Goal: Task Accomplishment & Management: Use online tool/utility

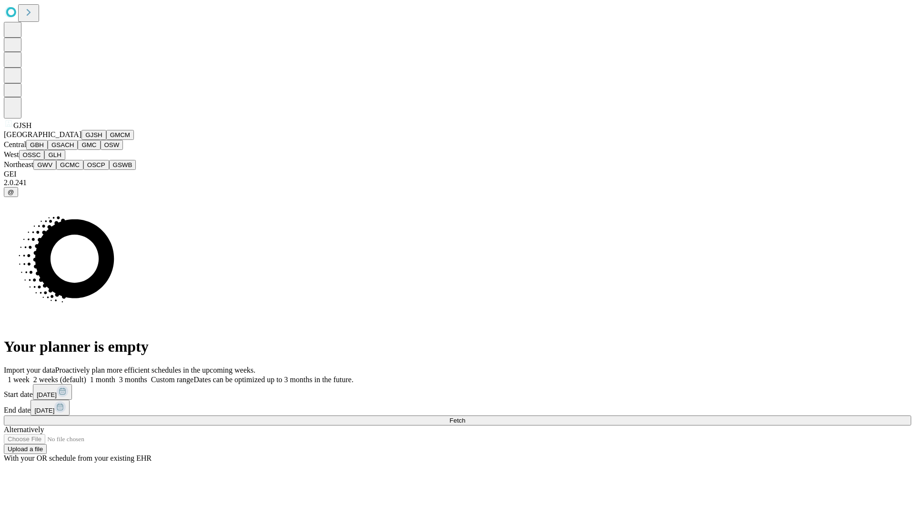
click at [81, 140] on button "GJSH" at bounding box center [93, 135] width 25 height 10
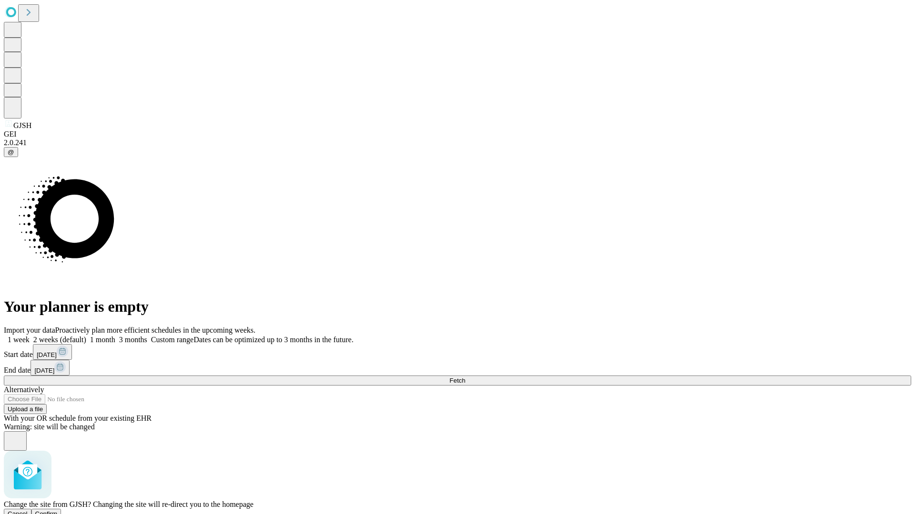
click at [58, 511] on span "Confirm" at bounding box center [46, 514] width 22 height 7
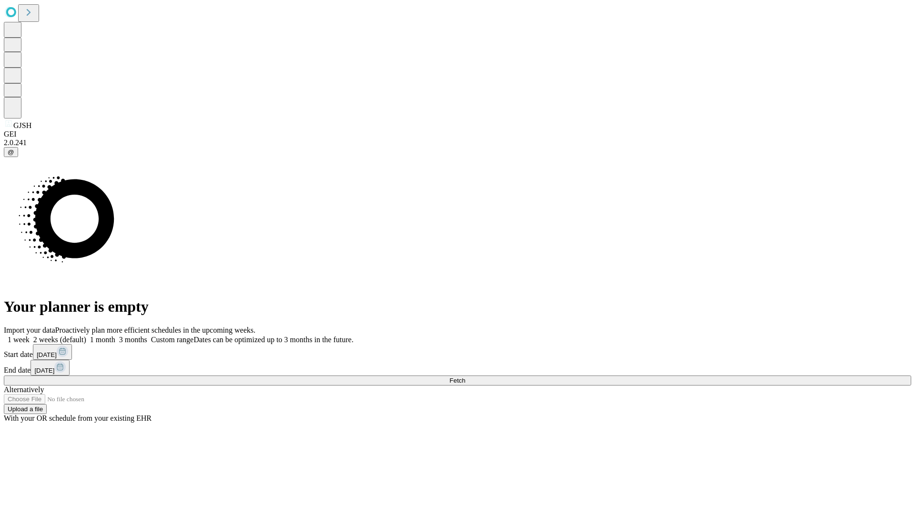
click at [30, 336] on label "1 week" at bounding box center [17, 340] width 26 height 8
click at [465, 377] on span "Fetch" at bounding box center [457, 380] width 16 height 7
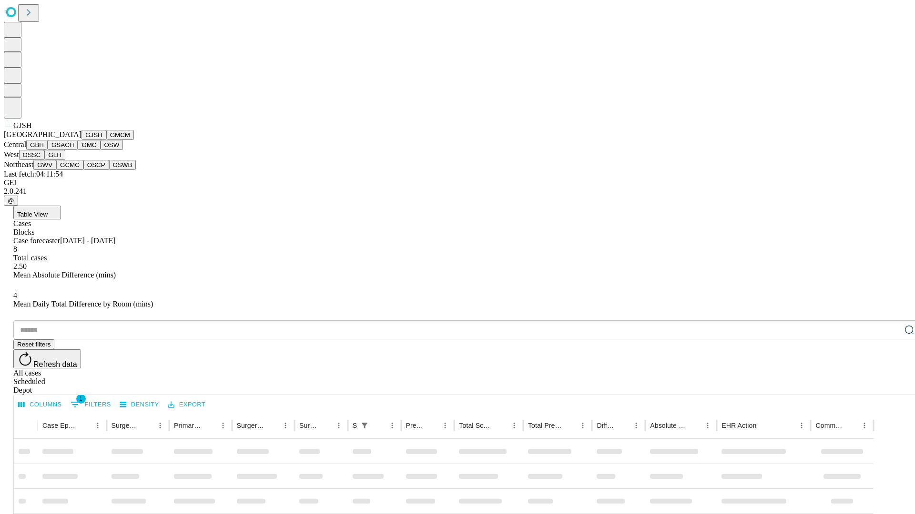
click at [106, 140] on button "GMCM" at bounding box center [120, 135] width 28 height 10
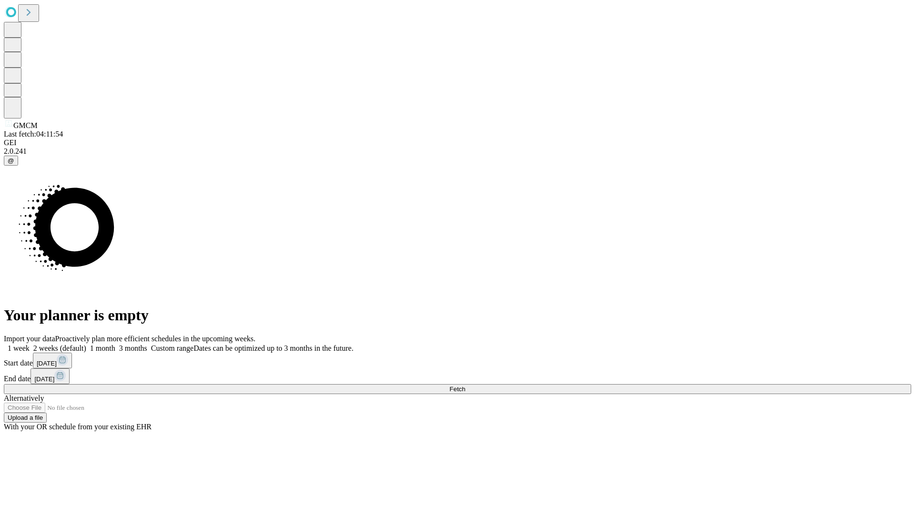
click at [30, 344] on label "1 week" at bounding box center [17, 348] width 26 height 8
click at [465, 386] on span "Fetch" at bounding box center [457, 389] width 16 height 7
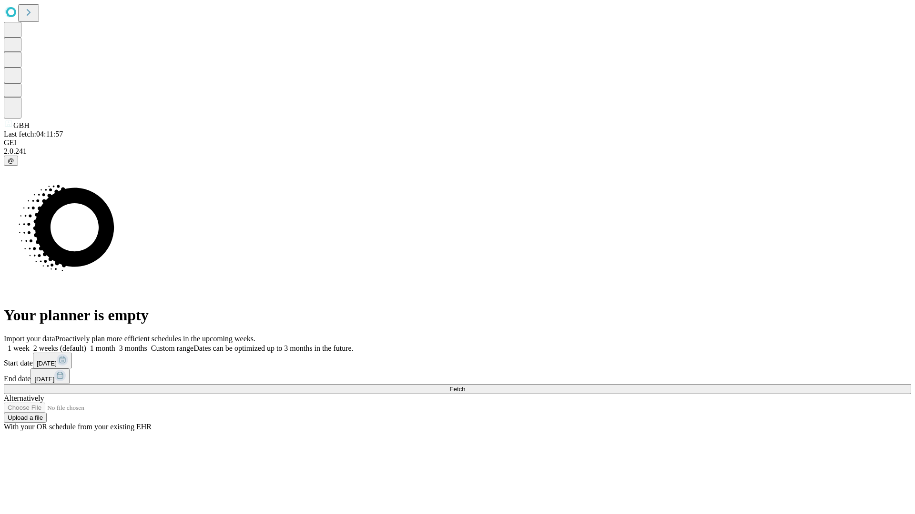
click at [30, 344] on label "1 week" at bounding box center [17, 348] width 26 height 8
click at [465, 386] on span "Fetch" at bounding box center [457, 389] width 16 height 7
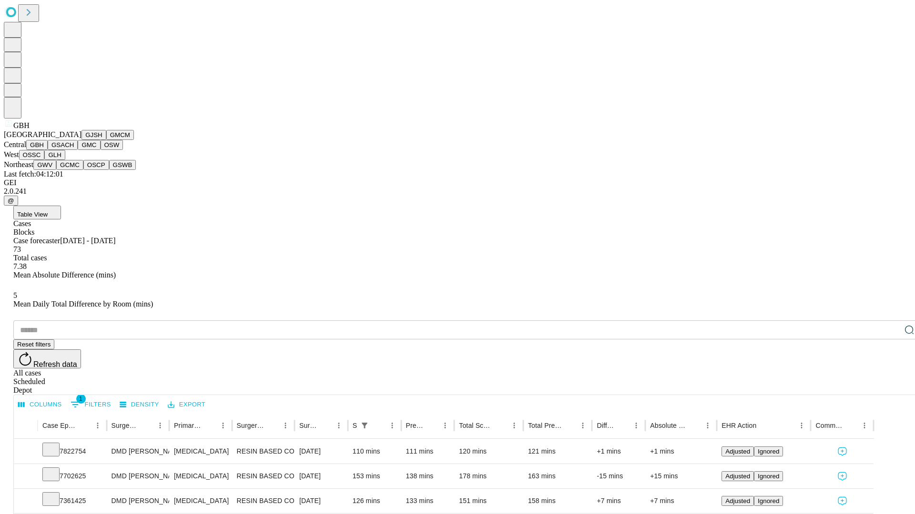
click at [74, 150] on button "GSACH" at bounding box center [63, 145] width 30 height 10
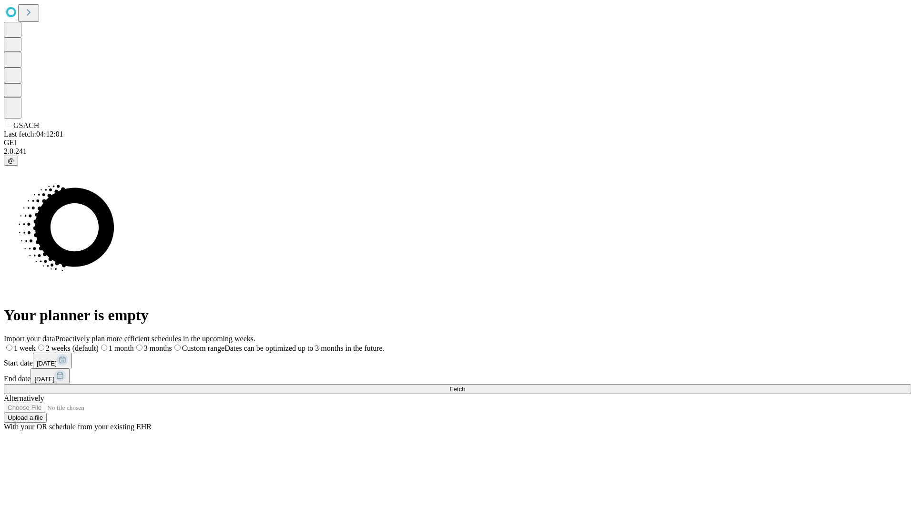
click at [36, 344] on label "1 week" at bounding box center [20, 348] width 32 height 8
click at [465, 386] on span "Fetch" at bounding box center [457, 389] width 16 height 7
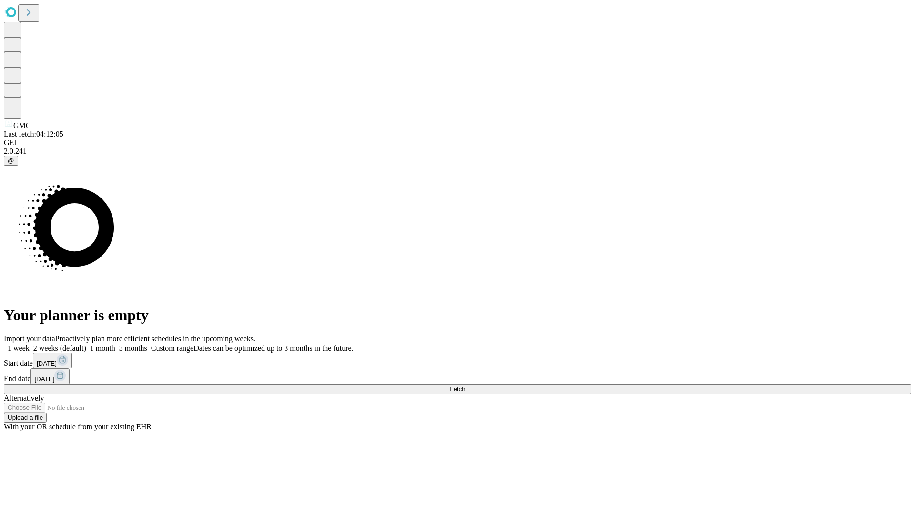
click at [30, 344] on label "1 week" at bounding box center [17, 348] width 26 height 8
click at [465, 386] on span "Fetch" at bounding box center [457, 389] width 16 height 7
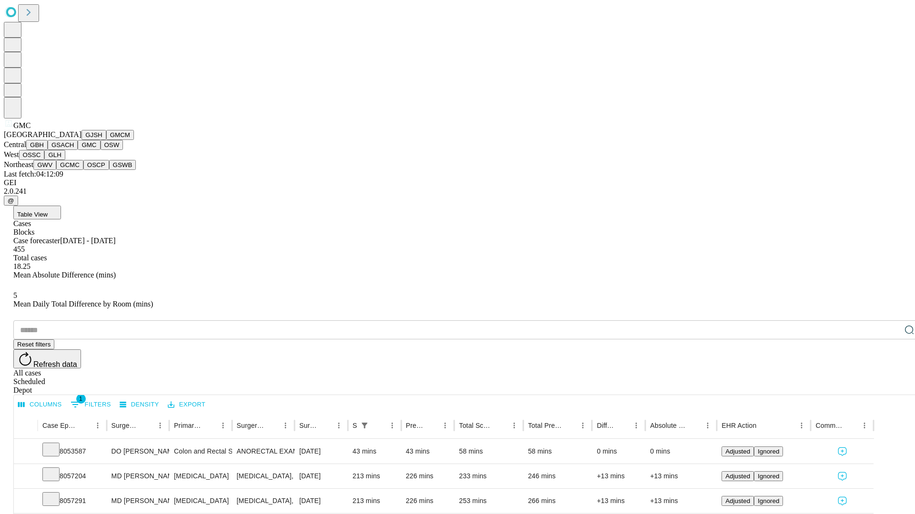
click at [101, 150] on button "OSW" at bounding box center [112, 145] width 23 height 10
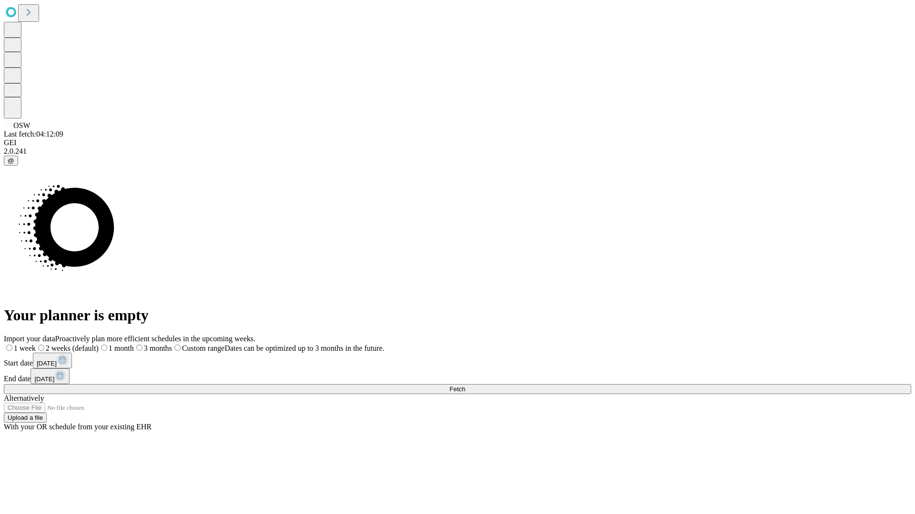
click at [36, 344] on label "1 week" at bounding box center [20, 348] width 32 height 8
click at [465, 386] on span "Fetch" at bounding box center [457, 389] width 16 height 7
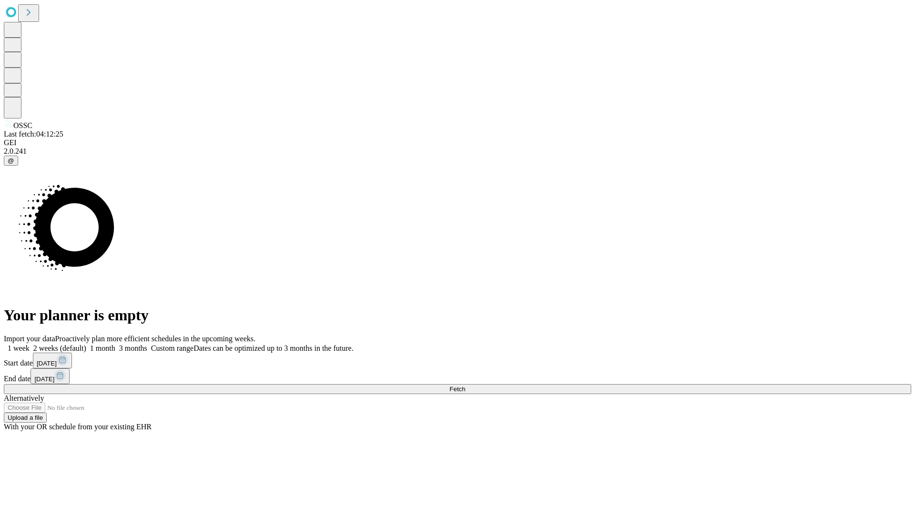
click at [30, 344] on label "1 week" at bounding box center [17, 348] width 26 height 8
click at [465, 386] on span "Fetch" at bounding box center [457, 389] width 16 height 7
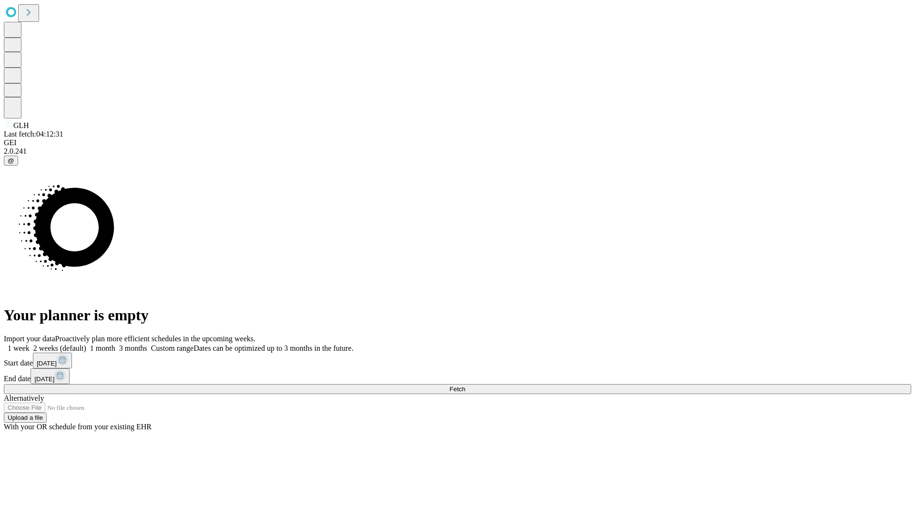
click at [30, 344] on label "1 week" at bounding box center [17, 348] width 26 height 8
click at [465, 386] on span "Fetch" at bounding box center [457, 389] width 16 height 7
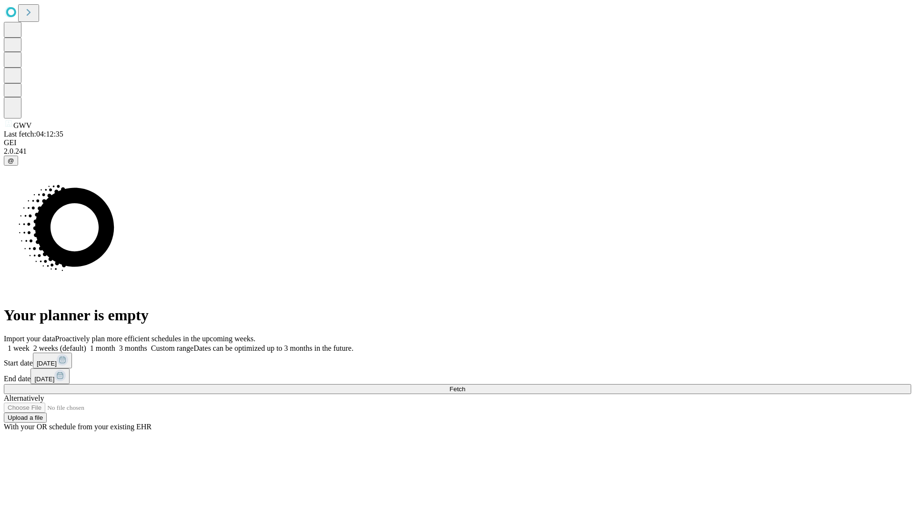
click at [465, 386] on span "Fetch" at bounding box center [457, 389] width 16 height 7
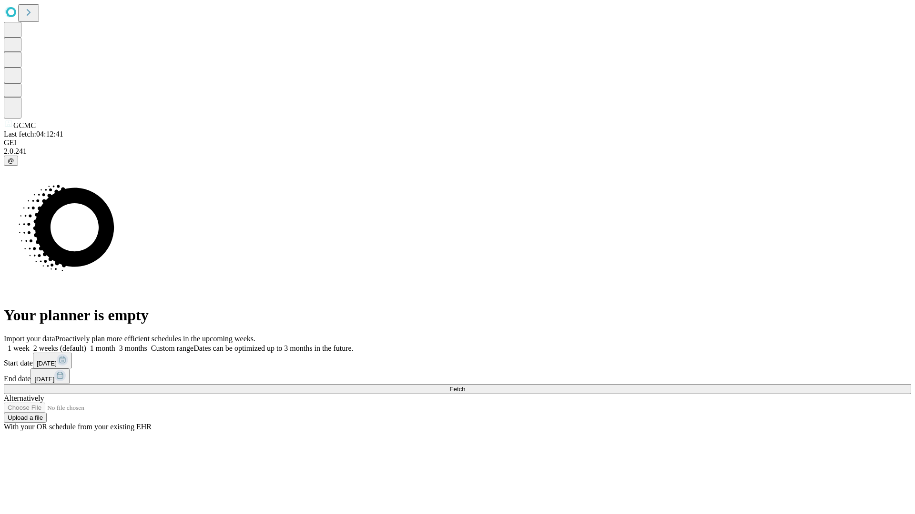
click at [30, 344] on label "1 week" at bounding box center [17, 348] width 26 height 8
click at [465, 386] on span "Fetch" at bounding box center [457, 389] width 16 height 7
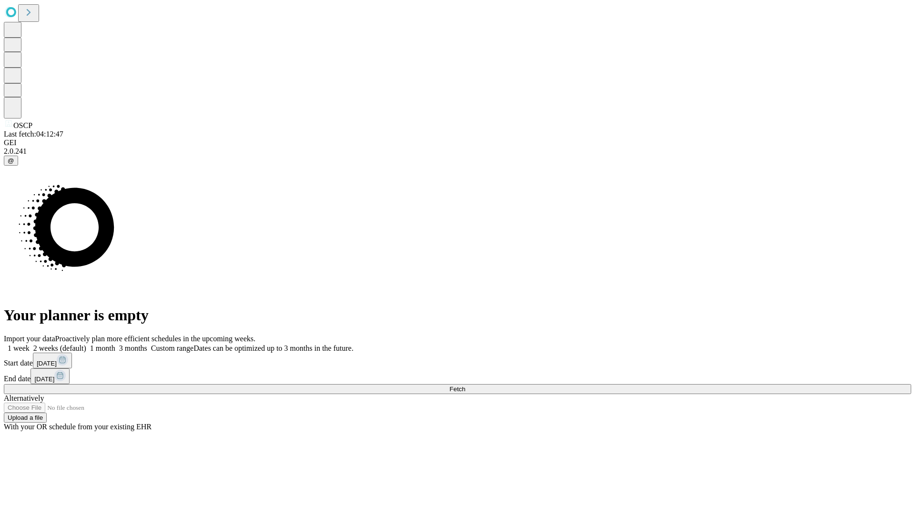
click at [30, 344] on label "1 week" at bounding box center [17, 348] width 26 height 8
click at [465, 386] on span "Fetch" at bounding box center [457, 389] width 16 height 7
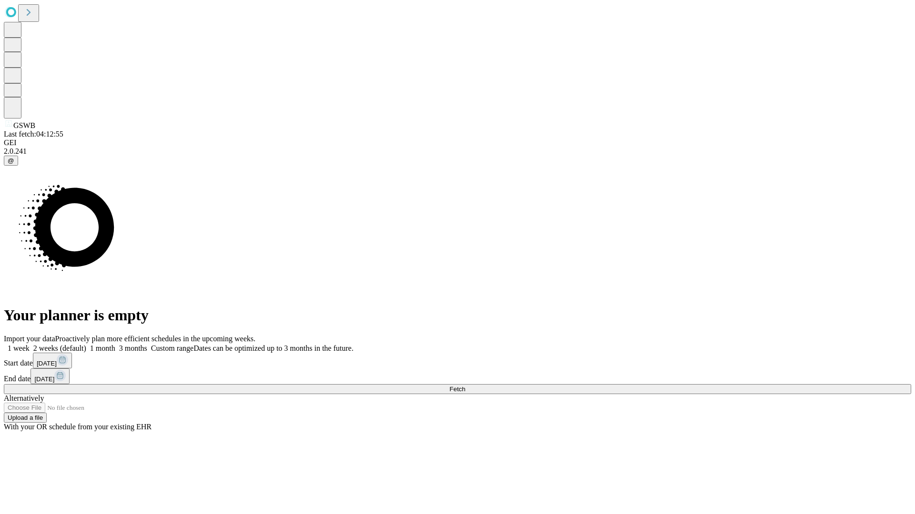
click at [465, 386] on span "Fetch" at bounding box center [457, 389] width 16 height 7
